Goal: Find specific page/section: Find specific page/section

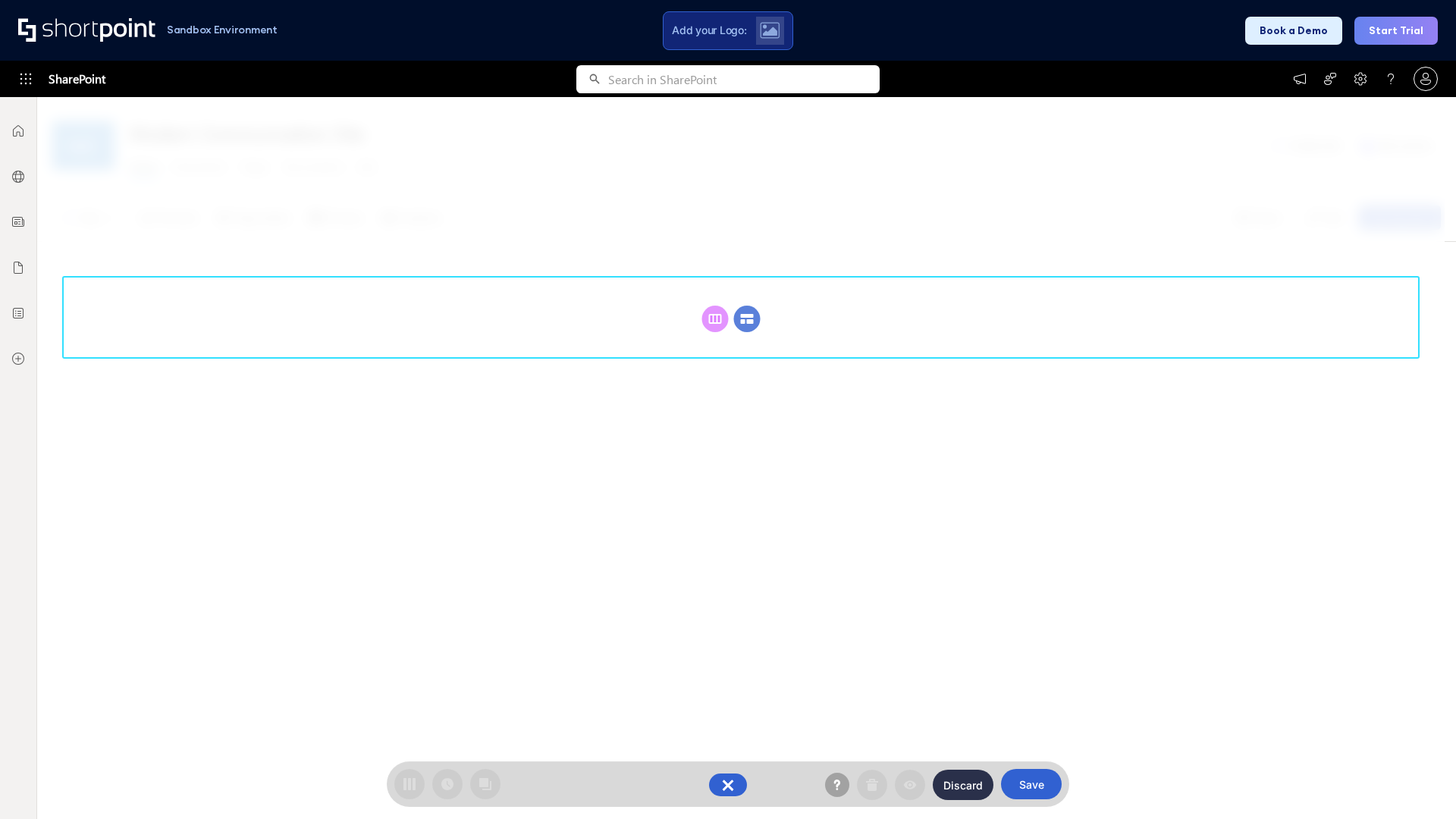
click at [747, 319] on circle at bounding box center [747, 319] width 27 height 27
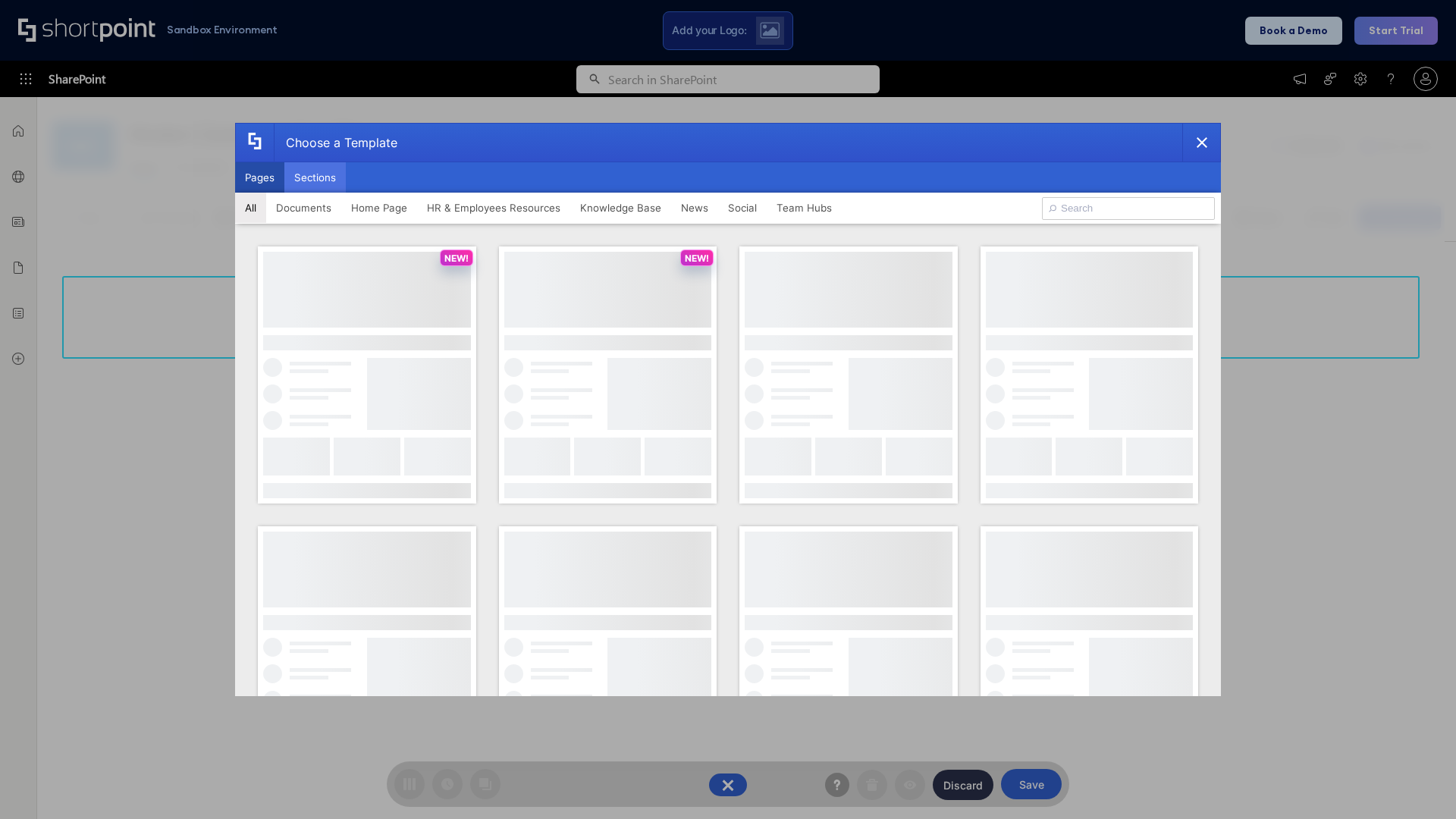
click at [315, 178] on button "Sections" at bounding box center [315, 178] width 62 height 31
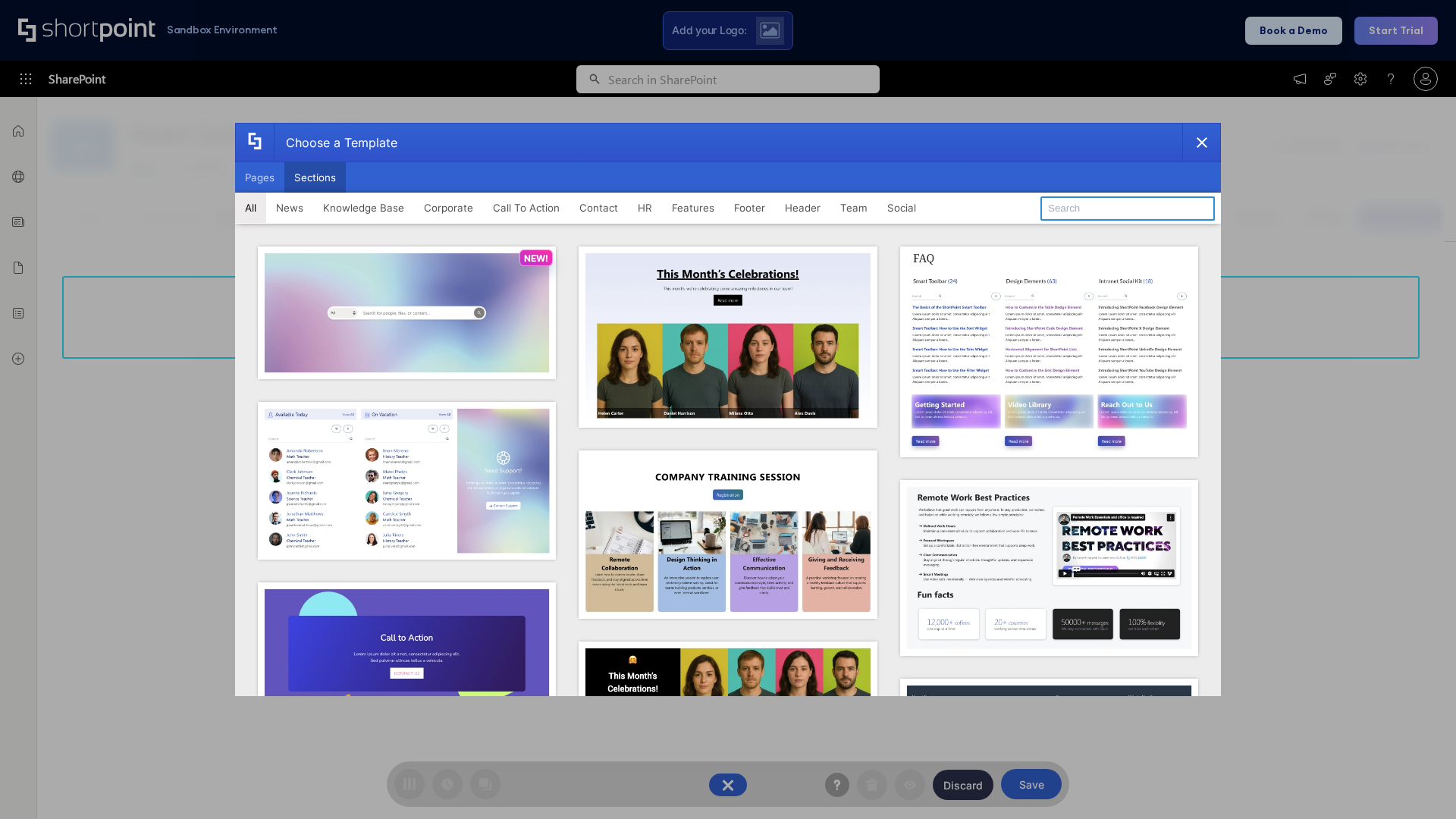
type input "Footer 8"
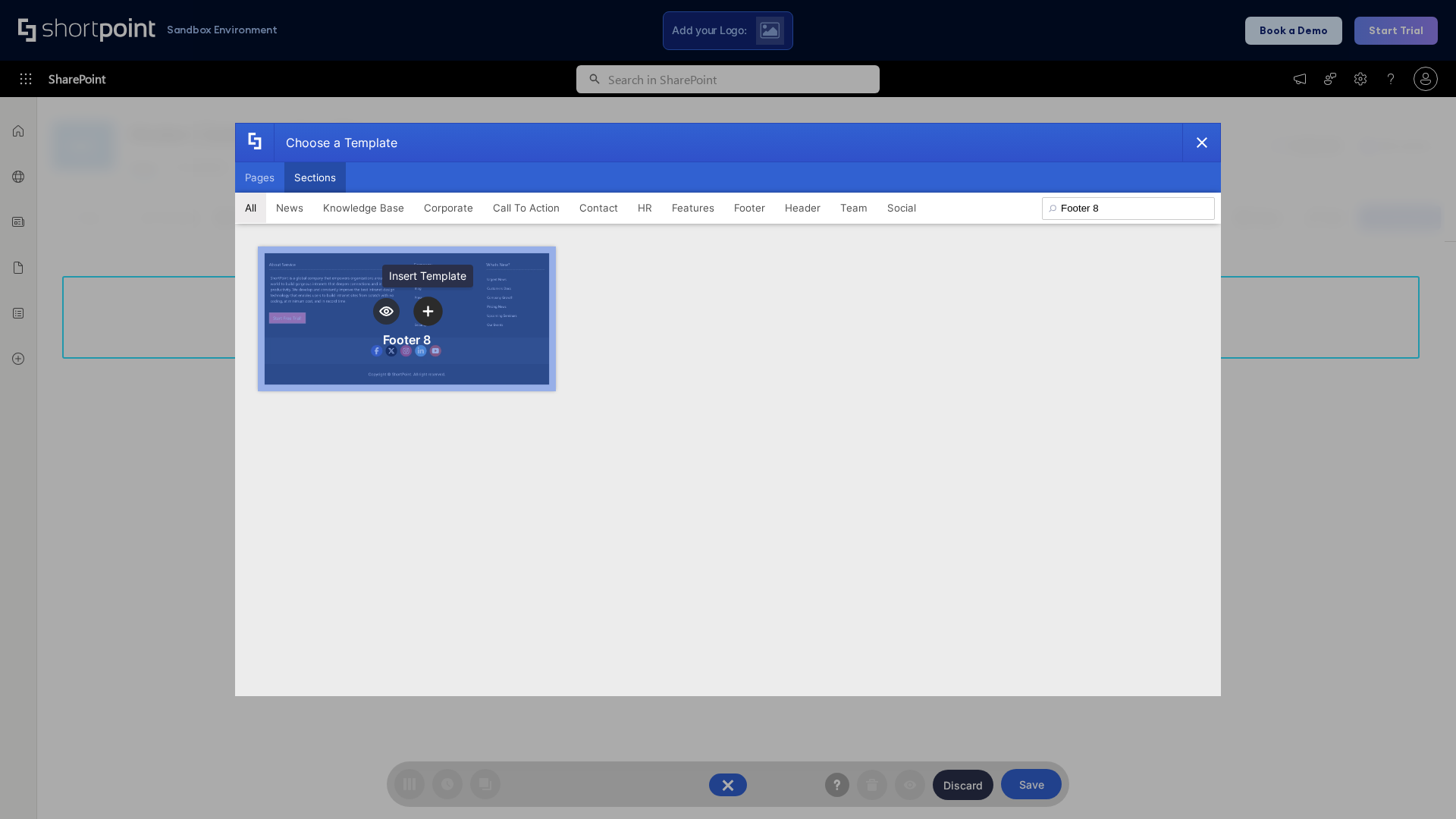
click at [428, 311] on icon "template selector" at bounding box center [428, 311] width 11 height 11
